Goal: Task Accomplishment & Management: Use online tool/utility

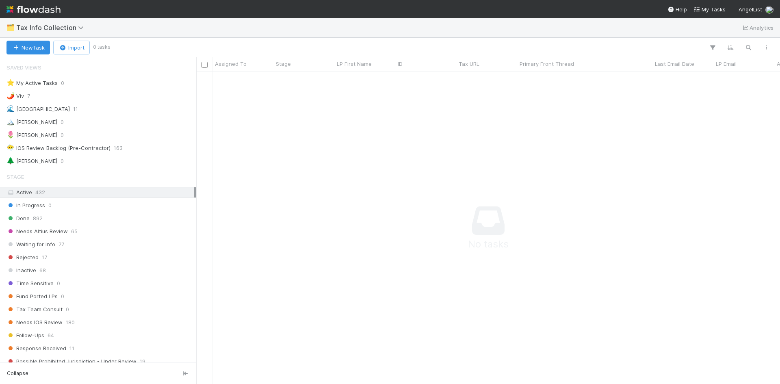
scroll to position [300, 578]
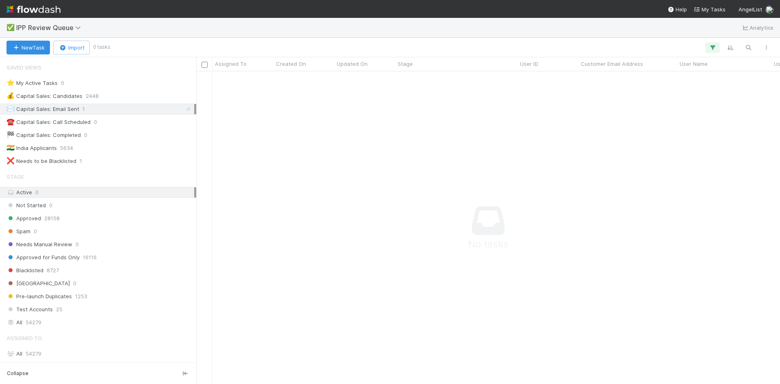
scroll to position [103, 0]
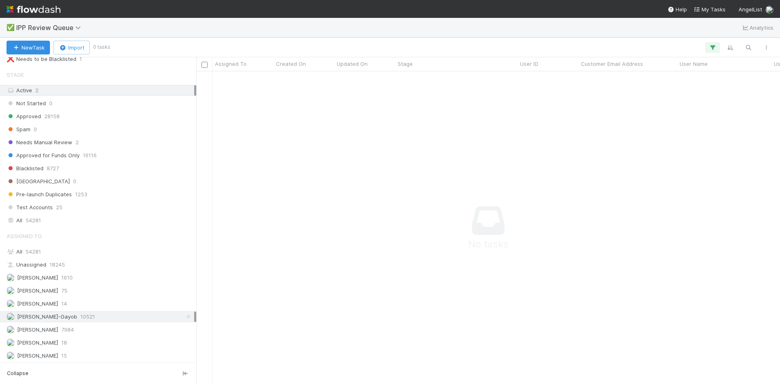
scroll to position [103, 0]
click at [64, 355] on span "15" at bounding box center [64, 355] width 6 height 10
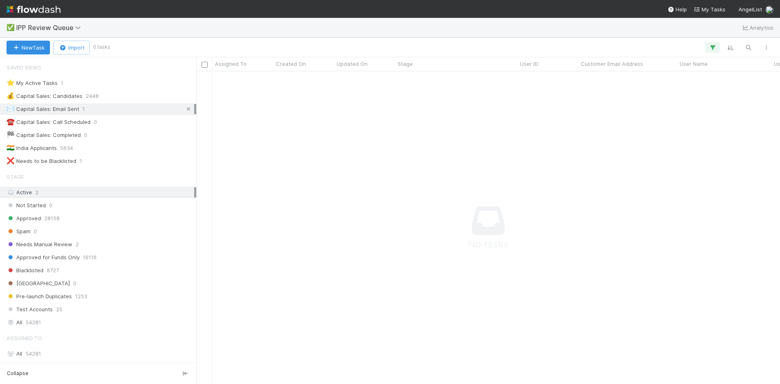
click at [185, 107] on icon at bounding box center [189, 108] width 8 height 5
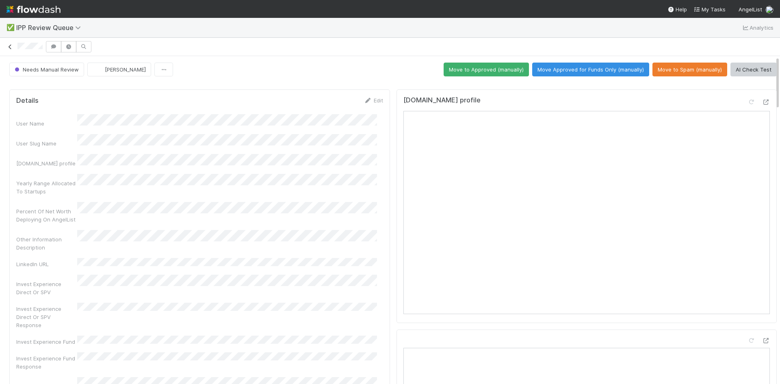
click at [10, 47] on icon at bounding box center [10, 46] width 8 height 5
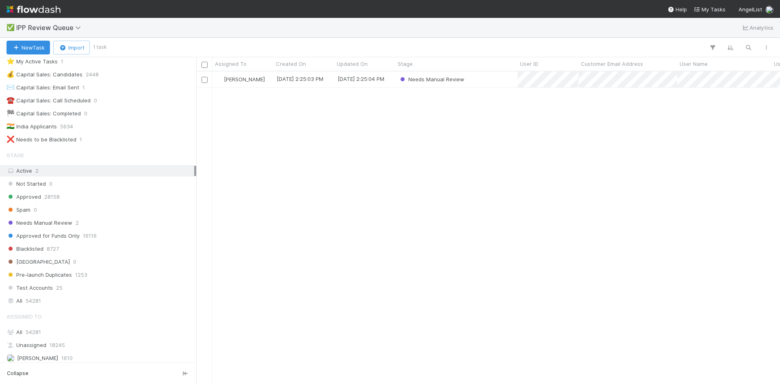
scroll to position [62, 0]
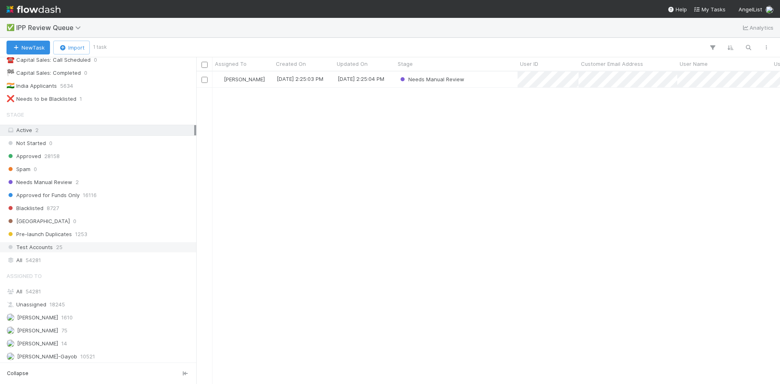
click at [60, 246] on span "25" at bounding box center [59, 247] width 7 height 10
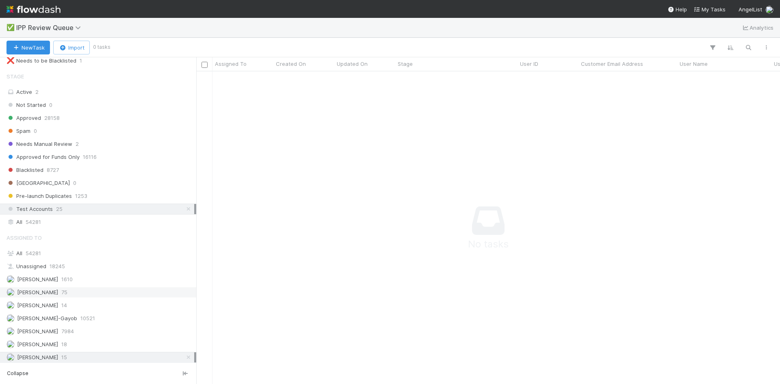
scroll to position [103, 0]
click at [185, 355] on icon at bounding box center [189, 354] width 8 height 5
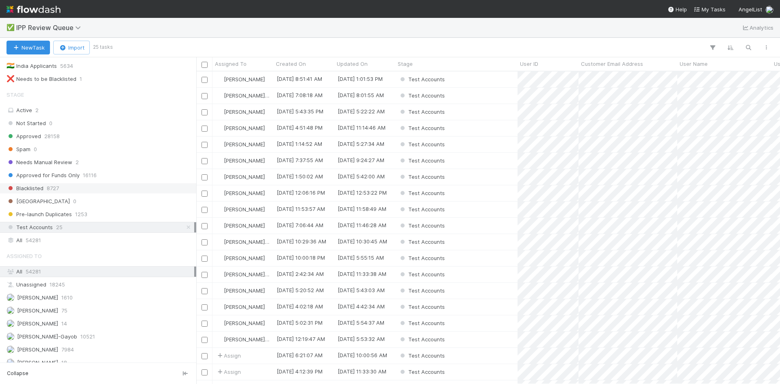
scroll to position [62, 0]
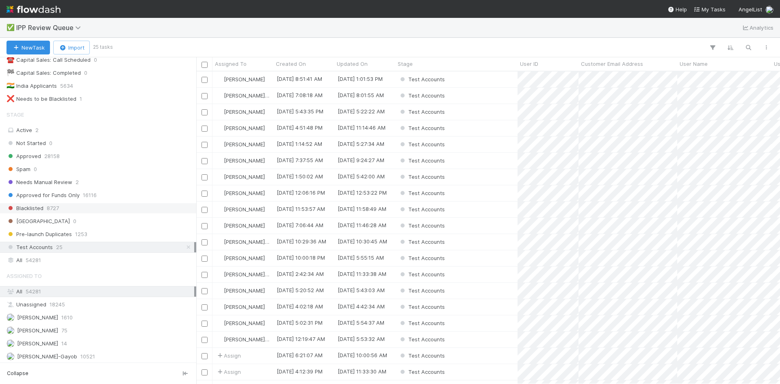
click at [50, 207] on span "8727" at bounding box center [53, 208] width 12 height 10
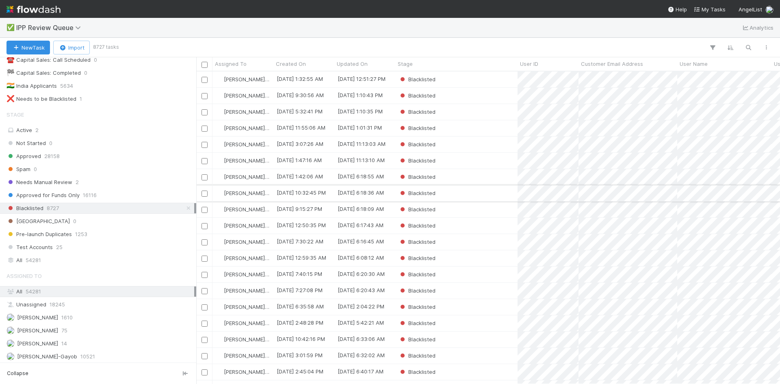
scroll to position [306, 578]
click at [83, 199] on span "16116" at bounding box center [90, 195] width 14 height 10
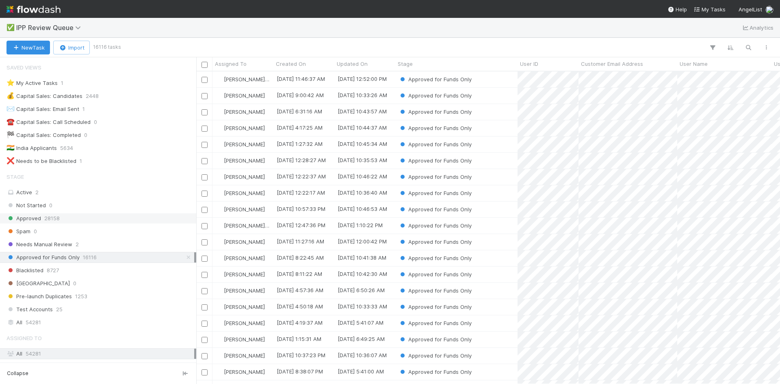
click at [52, 216] on span "28158" at bounding box center [51, 218] width 15 height 10
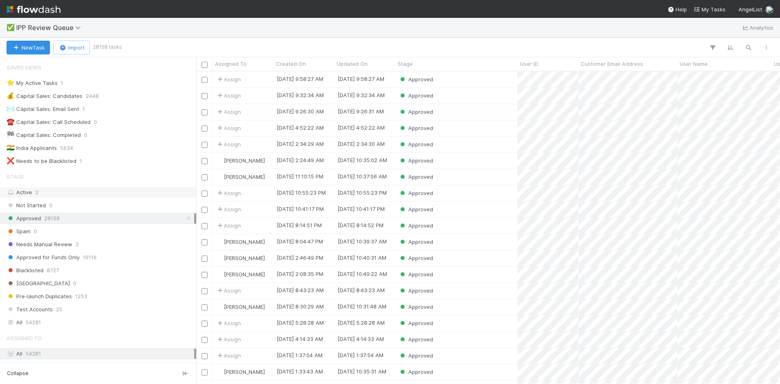
scroll to position [306, 578]
click at [78, 146] on div "🇮🇳 India Applicants 5634" at bounding box center [101, 148] width 188 height 10
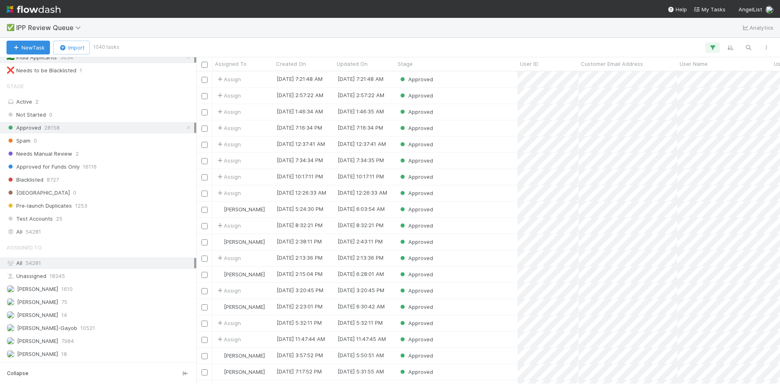
scroll to position [103, 0]
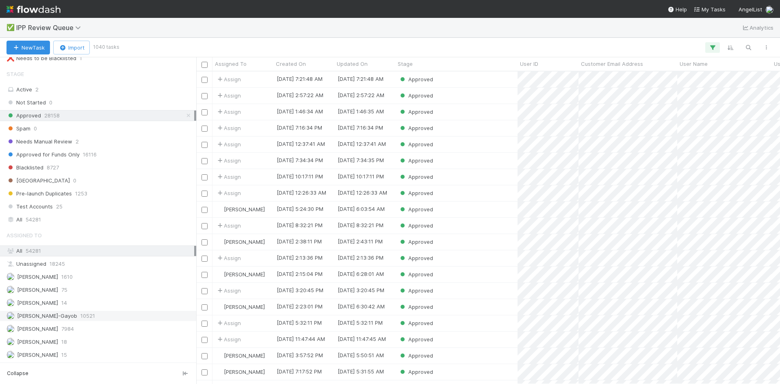
click at [66, 318] on div "Loraine Pati-Gayob 10521" at bounding box center [101, 316] width 188 height 10
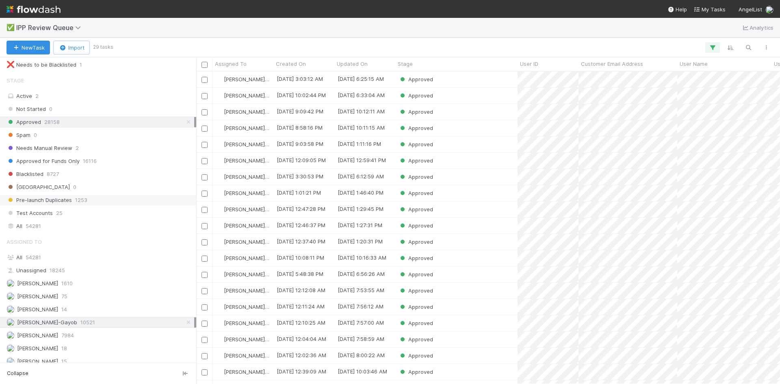
scroll to position [103, 0]
